Goal: Task Accomplishment & Management: Complete application form

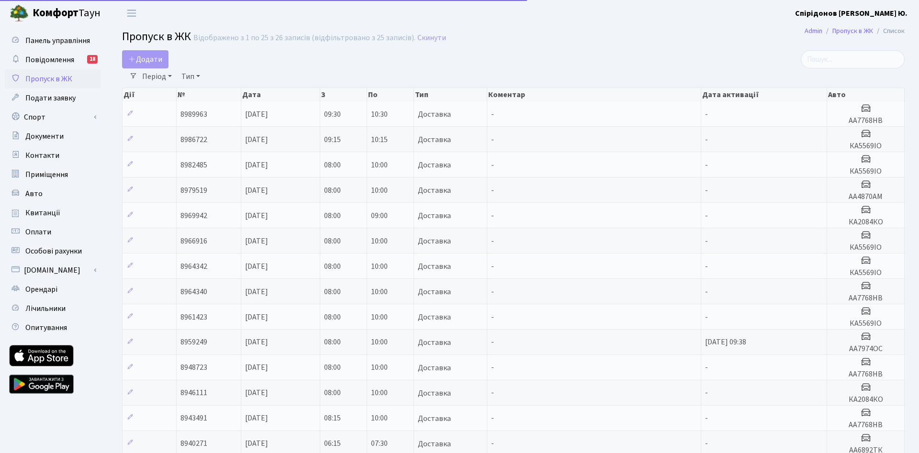
select select "25"
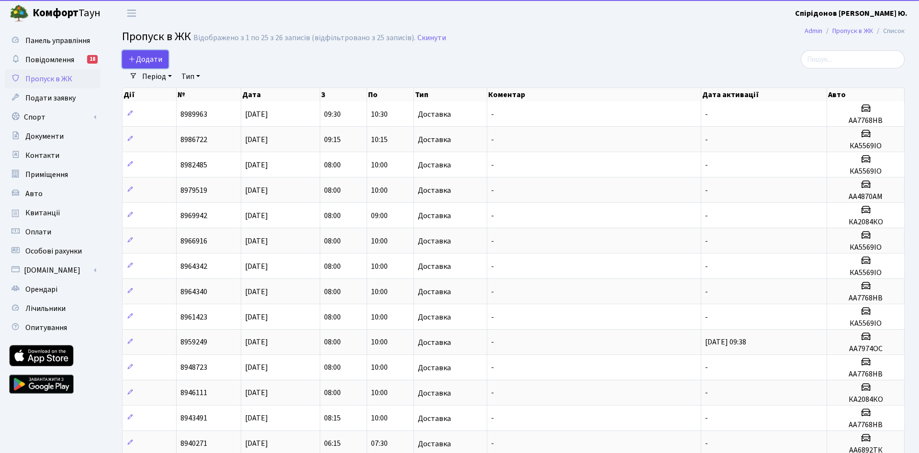
click at [154, 60] on span "Додати" at bounding box center [145, 59] width 34 height 11
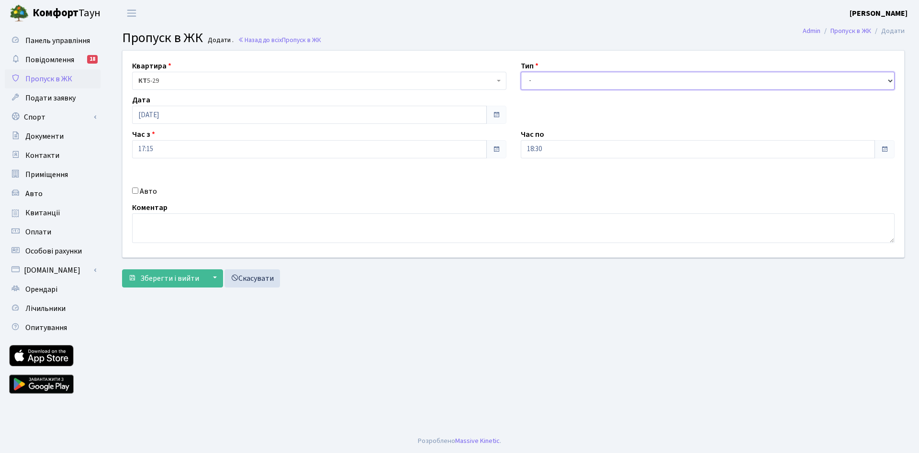
click at [521, 72] on select "- Доставка Таксі Гості Сервіс" at bounding box center [708, 81] width 374 height 18
select select "1"
click option "Доставка" at bounding box center [0, 0] width 0 height 0
click at [195, 114] on input "[DATE]" at bounding box center [309, 115] width 355 height 18
click at [200, 206] on td "19" at bounding box center [199, 206] width 14 height 14
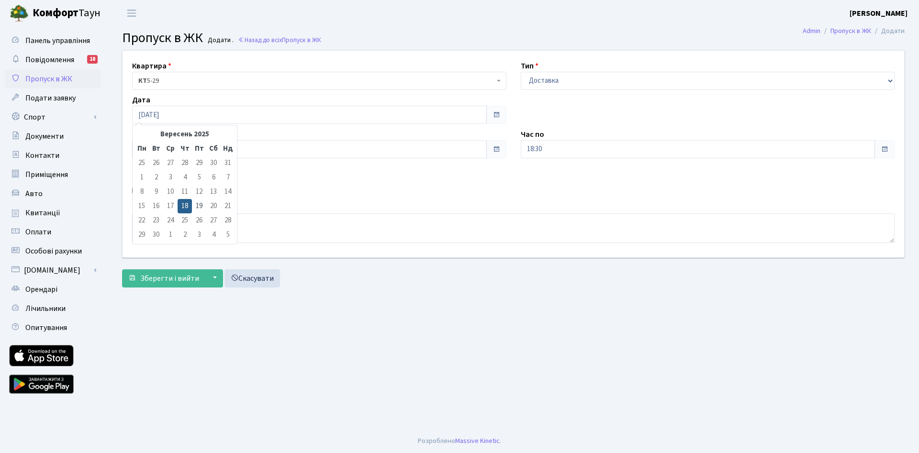
type input "19.09.2025"
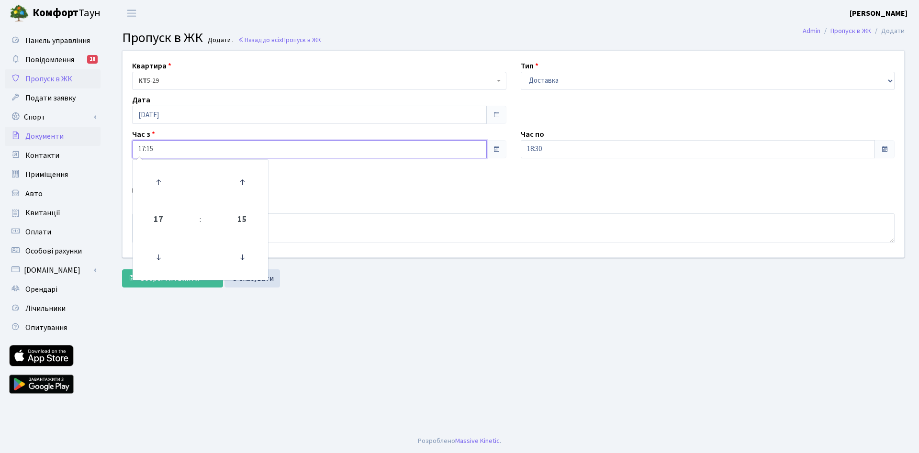
drag, startPoint x: 106, startPoint y: 146, endPoint x: 70, endPoint y: 144, distance: 36.0
click at [132, 143] on input "17:15" at bounding box center [309, 149] width 355 height 18
type input "08:00"
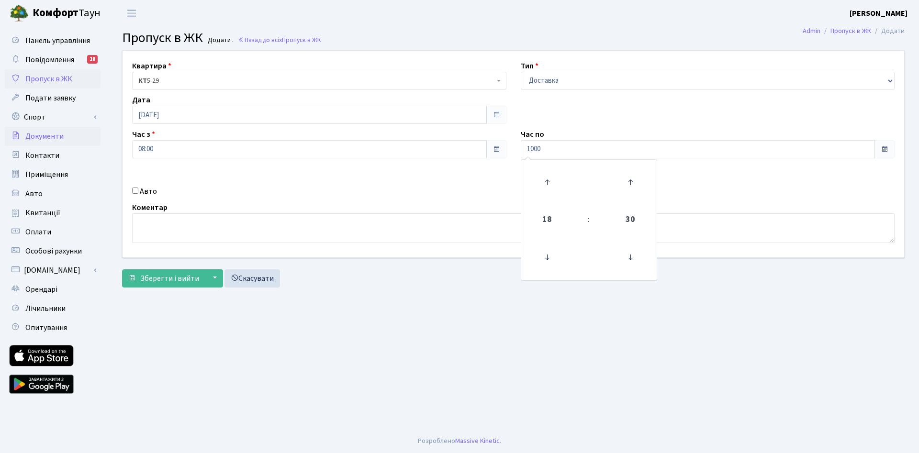
type input "10:00"
click at [138, 191] on input "Авто" at bounding box center [135, 191] width 6 height 6
checkbox input "true"
paste input "АА7768НВ"
type input "АА7768НВ"
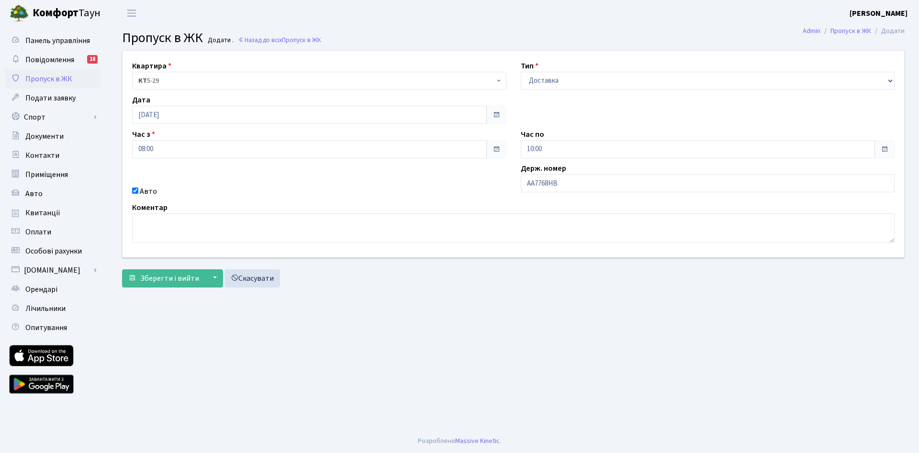
click at [414, 173] on div "Квартира <b>КТ</b>&nbsp;&nbsp;&nbsp;&nbsp;5-29 КТ 5-29 Тип - Доставка Таксі Гос…" at bounding box center [513, 154] width 796 height 207
click at [167, 282] on span "Зберегти і вийти" at bounding box center [169, 278] width 59 height 11
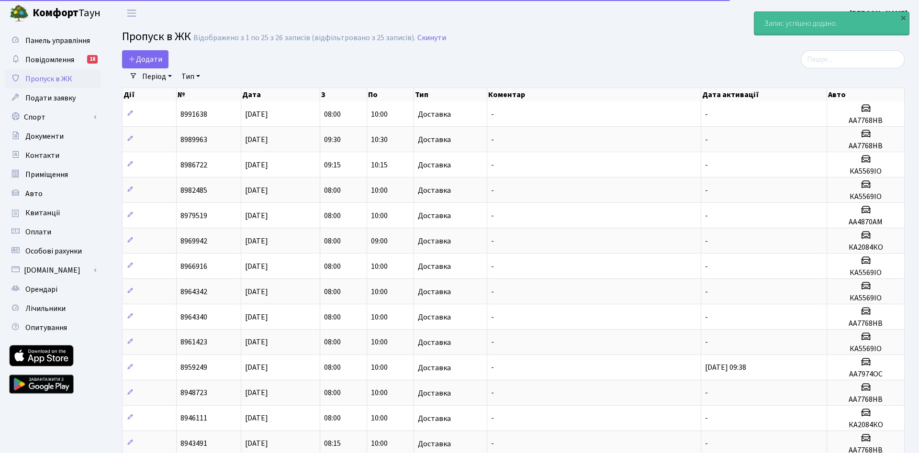
select select "25"
